Goal: Use online tool/utility: Utilize a website feature to perform a specific function

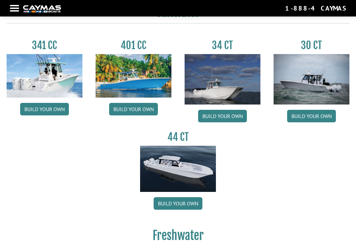
scroll to position [279, 0]
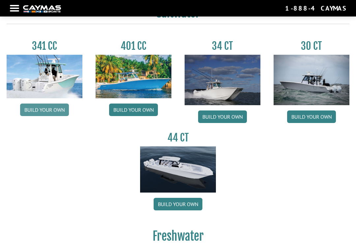
click at [53, 111] on link "Build your own" at bounding box center [44, 109] width 49 height 13
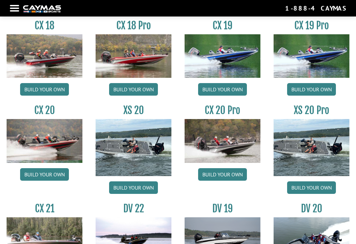
scroll to position [515, 0]
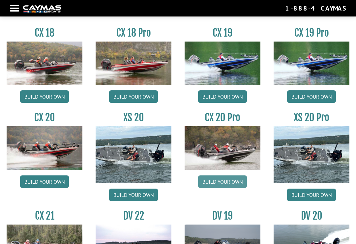
click at [227, 183] on link "Build your own" at bounding box center [222, 181] width 49 height 13
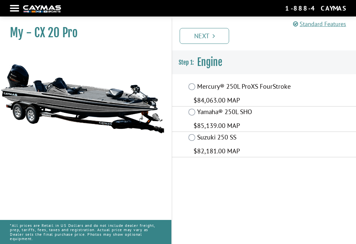
click at [199, 108] on label "Yamaha® 250L SHO" at bounding box center [244, 113] width 94 height 10
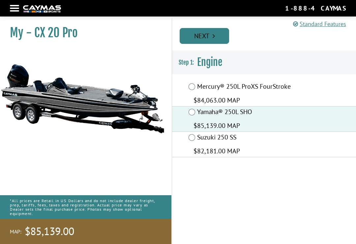
click at [215, 41] on link "Next" at bounding box center [203, 36] width 49 height 16
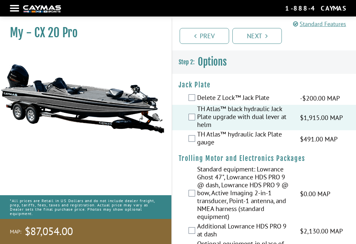
click at [199, 140] on label "TH Atlas™ hydraulic Jack Plate gauge" at bounding box center [244, 138] width 94 height 17
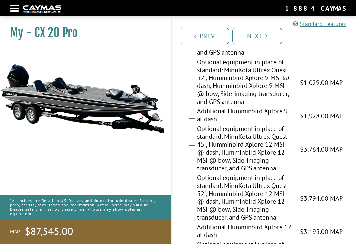
scroll to position [321, 0]
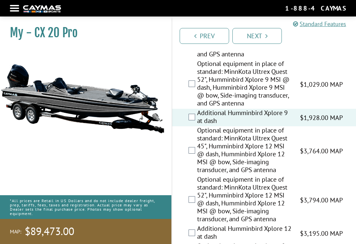
click at [197, 81] on label "Optional equipment in place of standard: MinnKota Ultrex Quest 52", Humminbird …" at bounding box center [244, 84] width 94 height 49
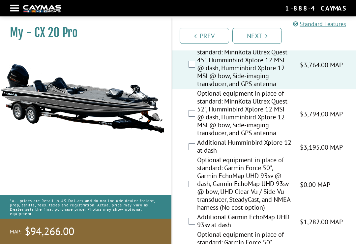
scroll to position [410, 0]
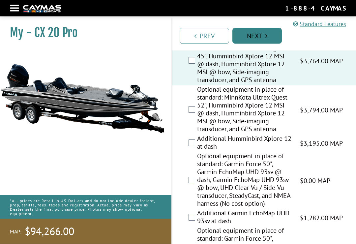
click at [271, 31] on link "Next" at bounding box center [256, 36] width 49 height 16
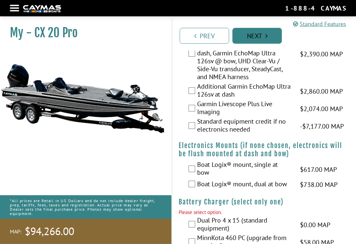
scroll to position [756, 0]
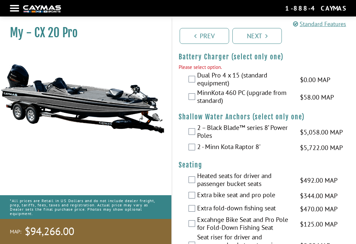
click at [200, 91] on label "MinnKota 460 PC (upgrade from standard)" at bounding box center [244, 97] width 94 height 17
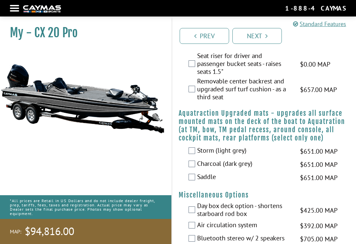
scroll to position [939, 0]
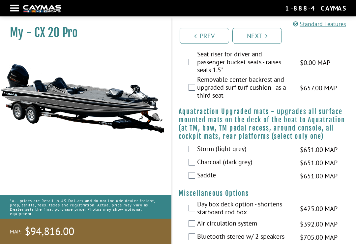
click at [199, 161] on label "Charcoal (dark grey)" at bounding box center [244, 163] width 94 height 10
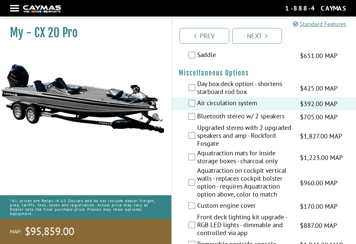
scroll to position [1077, 0]
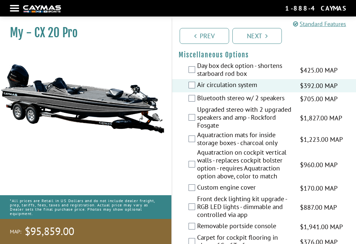
click at [199, 102] on label "Bluetooth stereo w/ 2 speakers" at bounding box center [244, 99] width 94 height 10
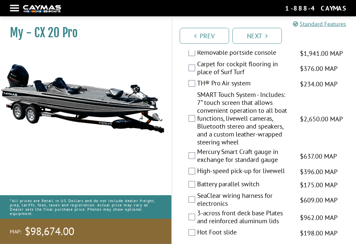
scroll to position [1251, 0]
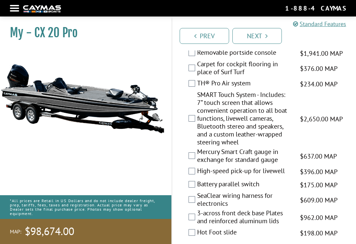
click at [200, 89] on label "TH® Pro Air system" at bounding box center [244, 84] width 94 height 10
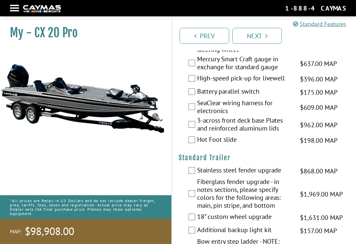
scroll to position [1343, 0]
click at [197, 81] on label "High-speed pick-up for livewell" at bounding box center [244, 79] width 94 height 10
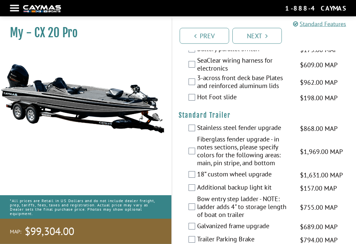
scroll to position [1386, 0]
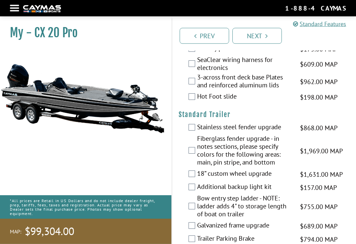
click at [197, 100] on label "Hot Foot slide" at bounding box center [244, 98] width 94 height 10
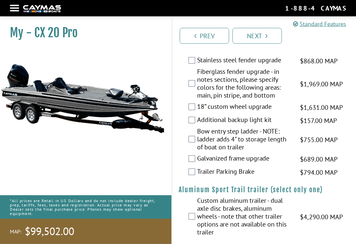
scroll to position [1454, 0]
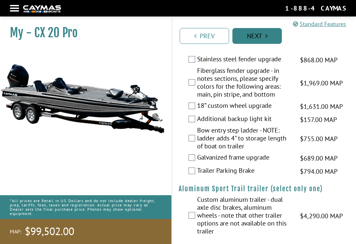
click at [262, 38] on link "Next" at bounding box center [256, 36] width 49 height 16
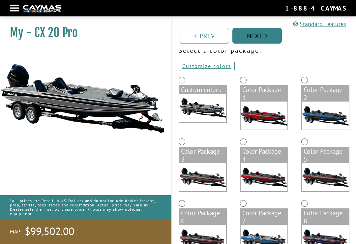
scroll to position [37, 0]
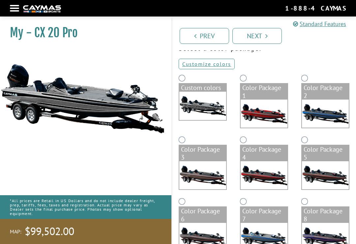
click at [337, 118] on img at bounding box center [325, 113] width 47 height 28
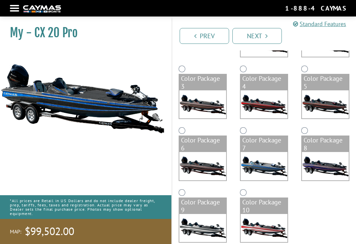
scroll to position [108, 0]
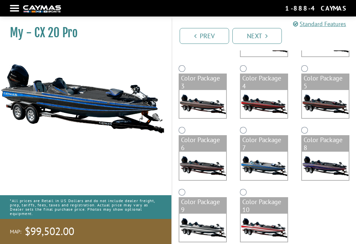
click at [277, 151] on div "Color Package 7" at bounding box center [263, 144] width 47 height 16
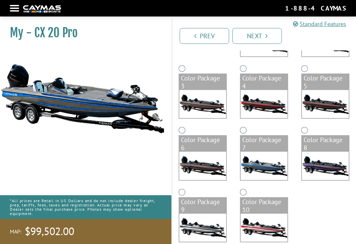
click at [320, 149] on div "Color Package 8" at bounding box center [325, 144] width 47 height 16
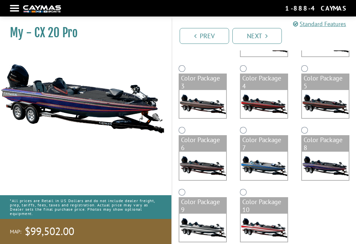
scroll to position [109, 0]
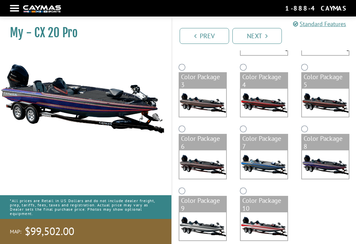
click at [278, 171] on img at bounding box center [263, 164] width 47 height 28
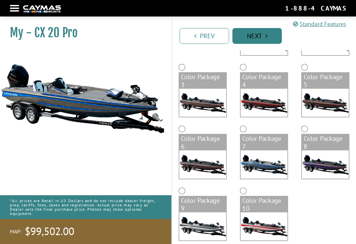
click at [273, 35] on link "Next" at bounding box center [256, 36] width 49 height 16
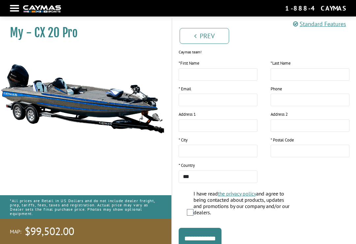
scroll to position [126, 0]
